Goal: Information Seeking & Learning: Learn about a topic

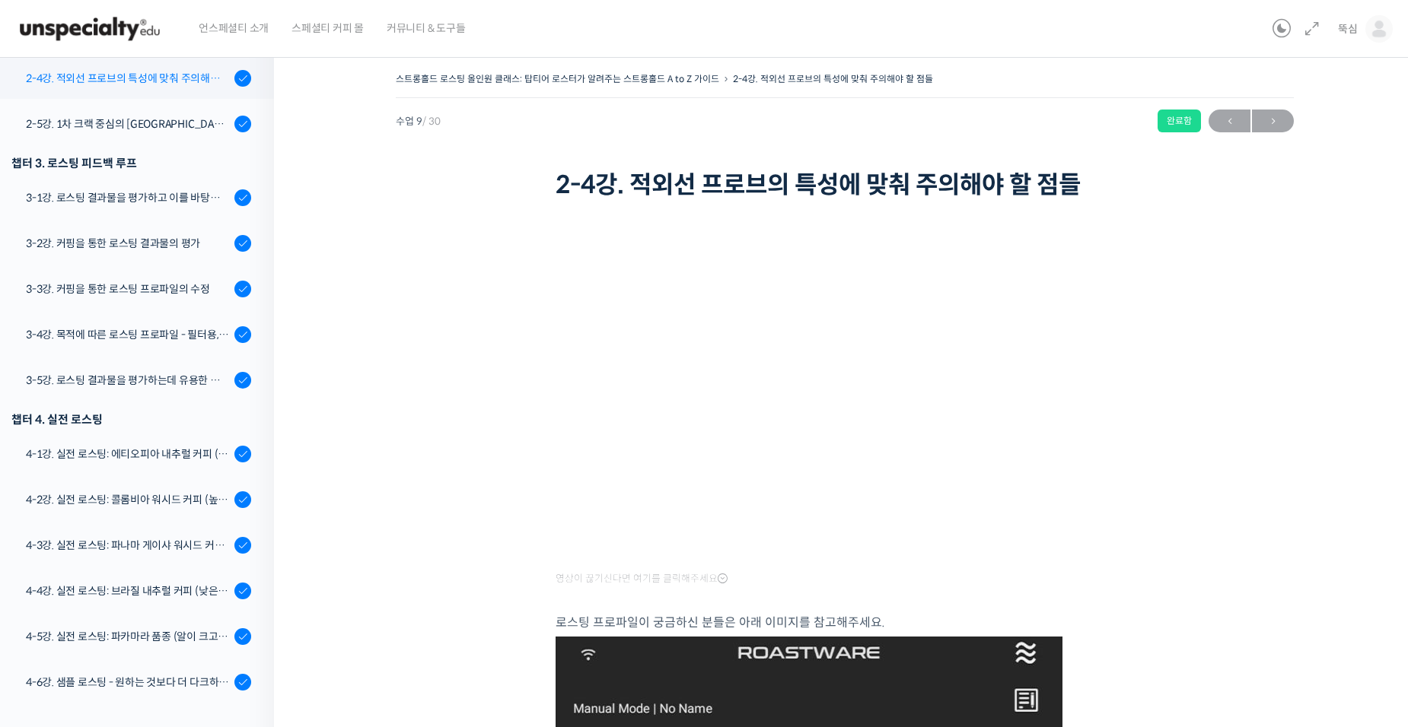
scroll to position [487, 0]
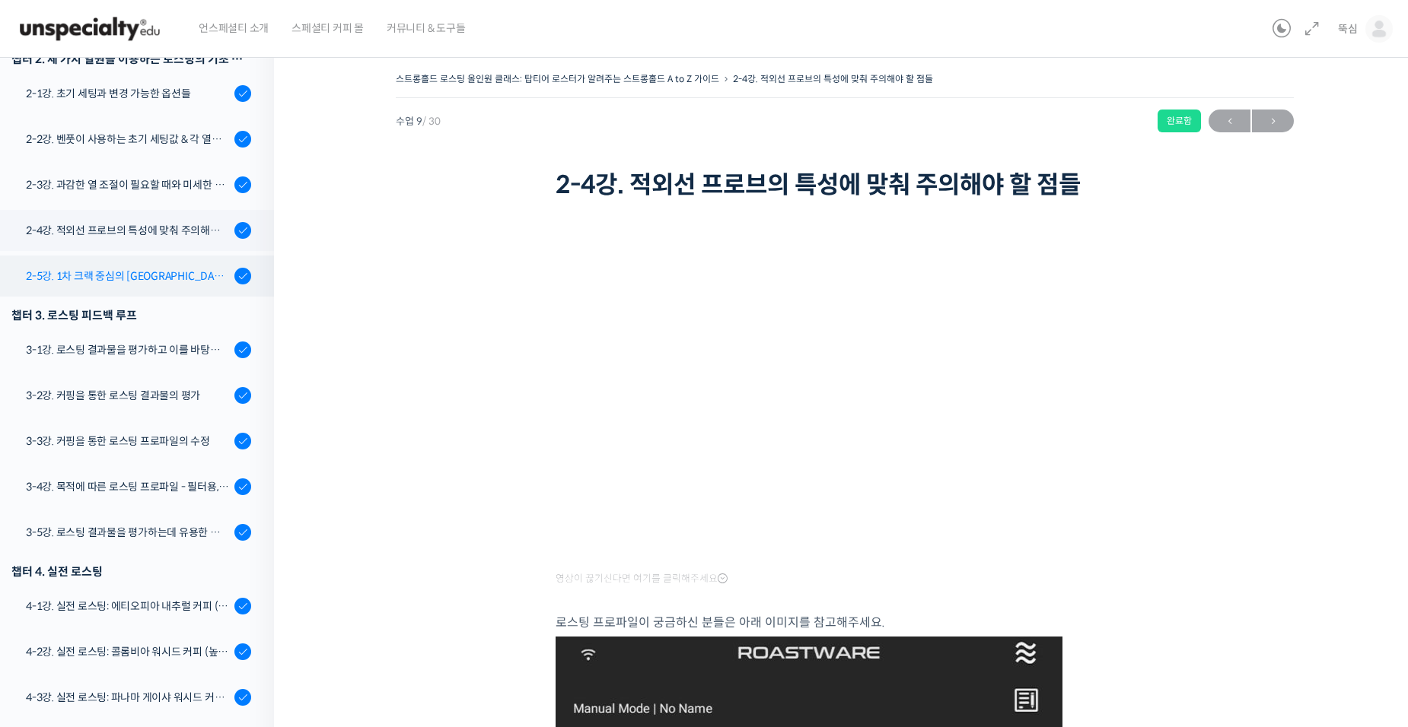
click at [94, 282] on div "2-5강. 1차 크랙 중심의 [GEOGRAPHIC_DATA]에 관하여" at bounding box center [128, 276] width 204 height 17
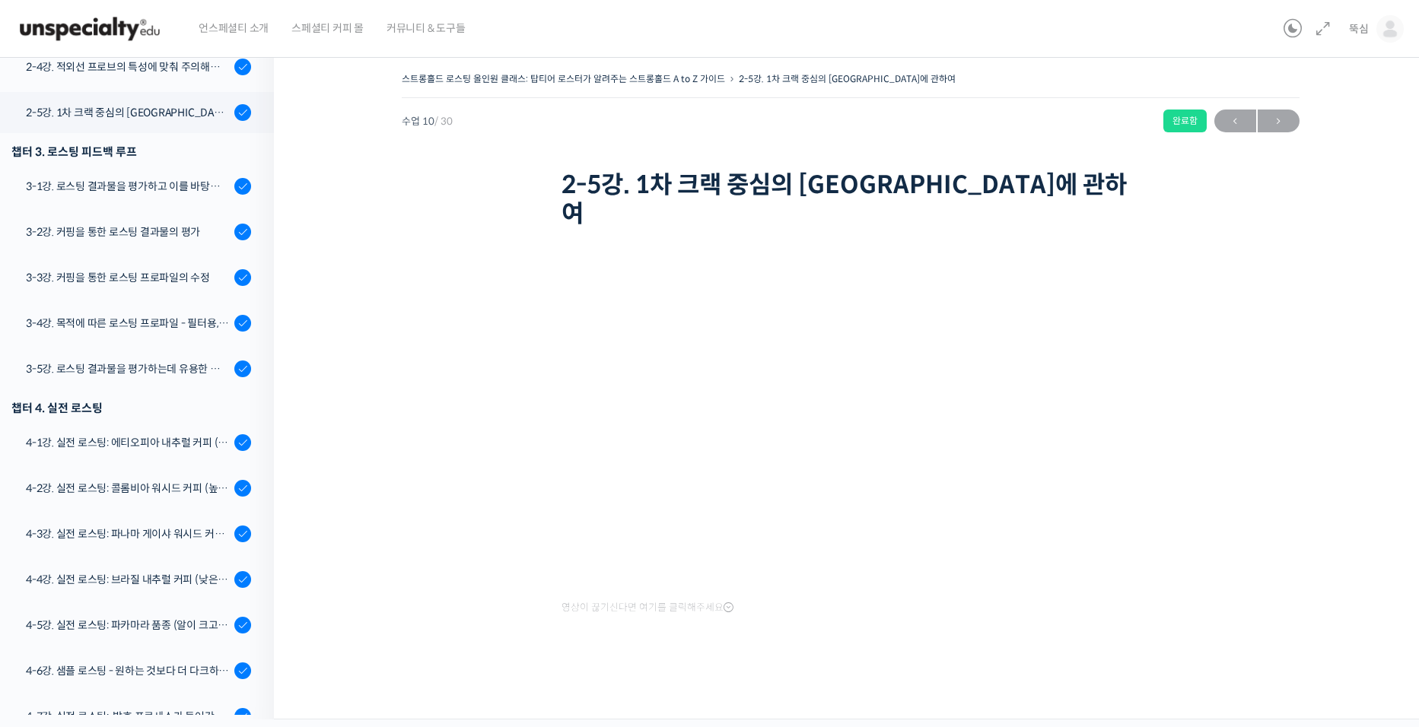
scroll to position [685, 0]
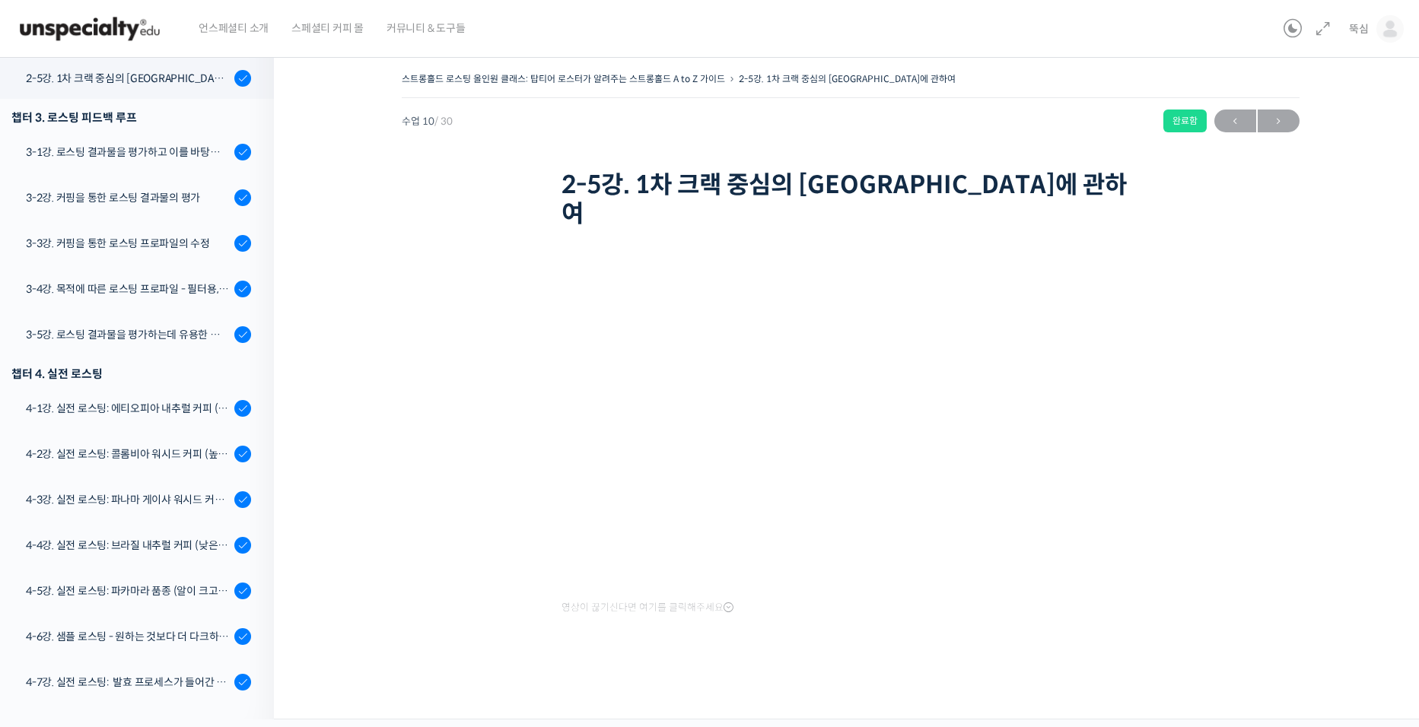
click at [1273, 649] on div "스트롱홀드 로스팅 올인원 클래스: 탑티어 로스터가 알려주는 스트롱홀드 A to Z 가이드 2-5강. 1차 크랙 중심의 [GEOGRAPHIC_D…" at bounding box center [850, 378] width 1000 height 620
click at [624, 658] on div at bounding box center [850, 673] width 578 height 32
